Goal: Information Seeking & Learning: Check status

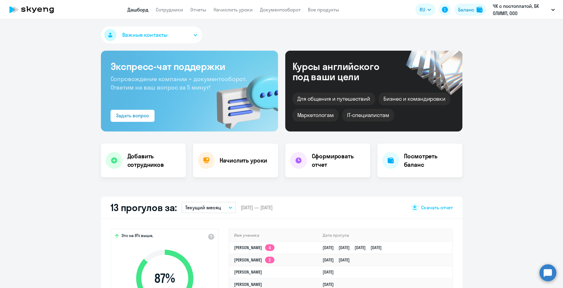
select select "30"
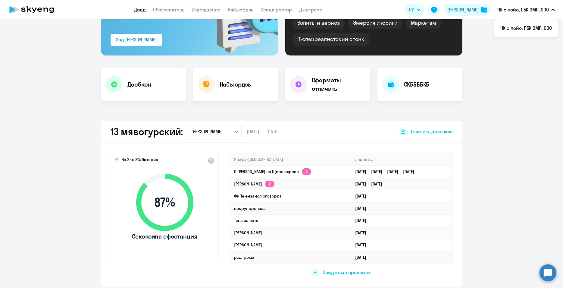
scroll to position [114, 0]
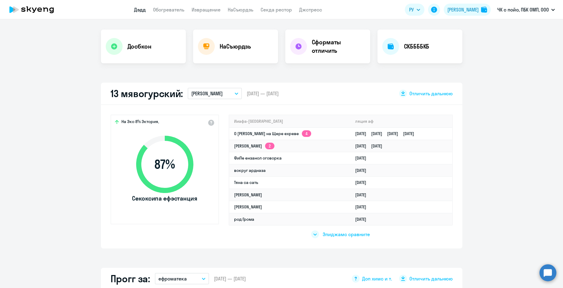
click at [43, 134] on app-truancy-attendance-dashboard "13 мявогурский: [PERSON_NAME] - - [DATE] — [DATE] Отличить дальнюю На Эко 8% Эк…" at bounding box center [281, 166] width 563 height 166
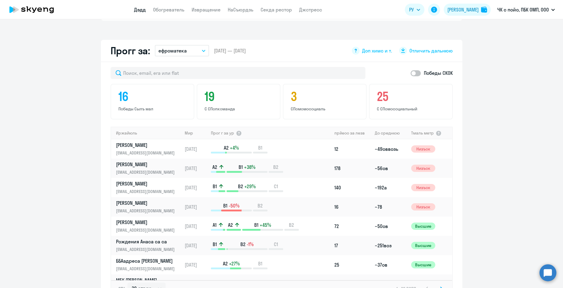
scroll to position [376, 0]
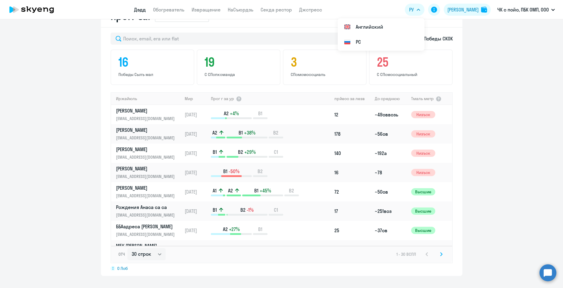
click at [420, 10] on icon "button" at bounding box center [419, 10] width 4 height 2
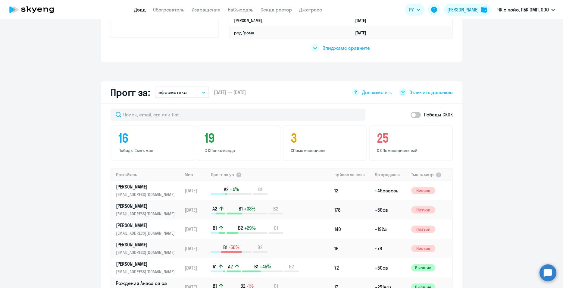
scroll to position [224, 0]
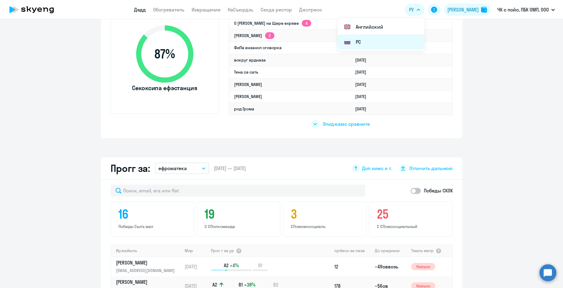
click at [379, 42] on li "РС" at bounding box center [381, 41] width 87 height 15
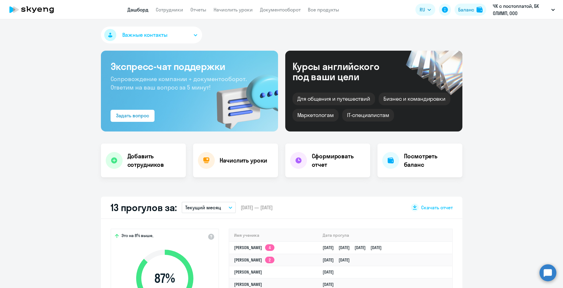
scroll to position [224, 0]
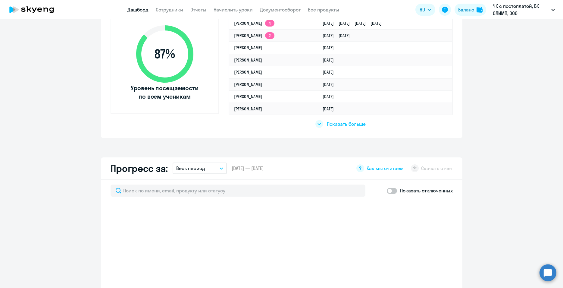
select select "30"
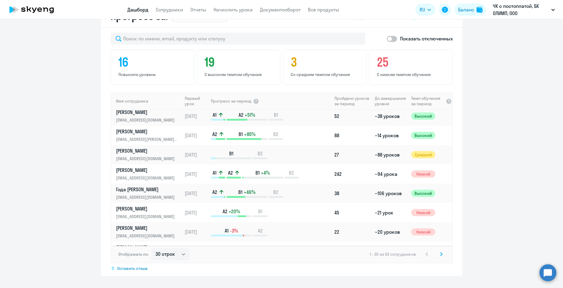
scroll to position [0, 0]
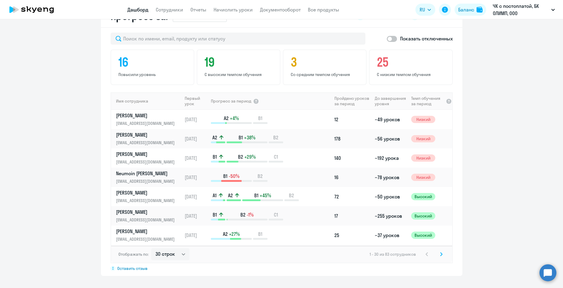
click at [37, 108] on app-progress-dashboard "Прогресс за: Весь период – 25.08.2021 — 28.08.2025 Как мы считаем Скачать отчет…" at bounding box center [281, 140] width 563 height 270
click at [34, 113] on app-progress-dashboard "Прогресс за: Весь период – 25.08.2021 — 28.08.2025 Как мы считаем Скачать отчет…" at bounding box center [281, 140] width 563 height 270
click at [296, 262] on div "Отображать по: 30 строк 50 строк 100 строк 1 - 30 из 83 сотрудников" at bounding box center [281, 254] width 341 height 17
